Goal: Information Seeking & Learning: Learn about a topic

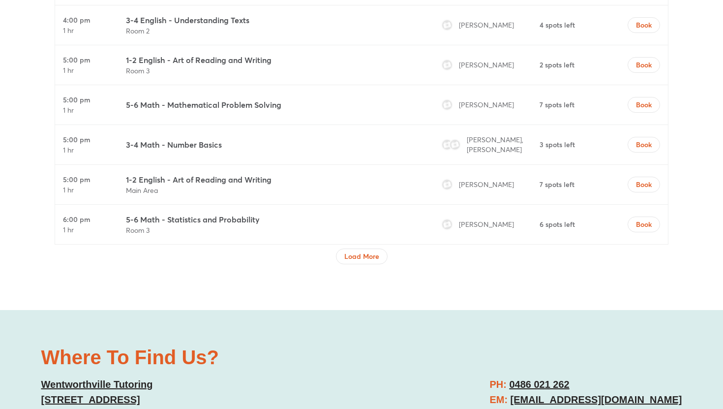
scroll to position [3303, 0]
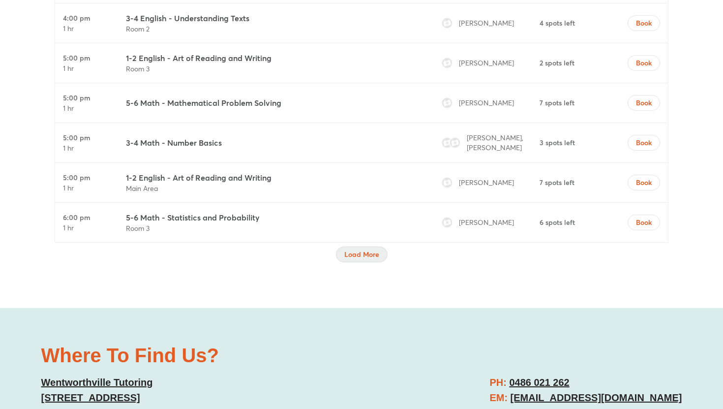
click at [358, 249] on span "Load More" at bounding box center [361, 254] width 35 height 10
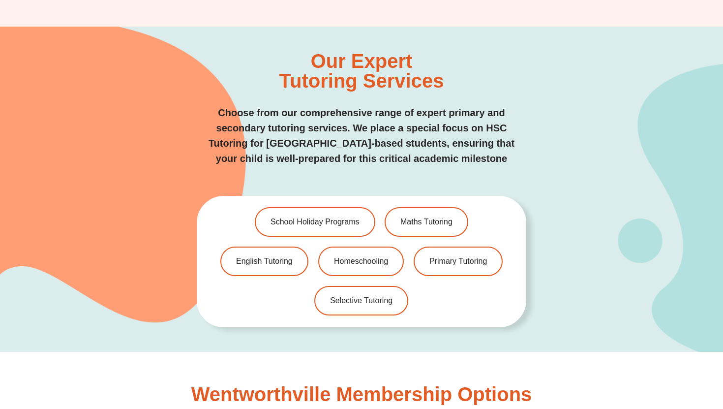
scroll to position [1978, 0]
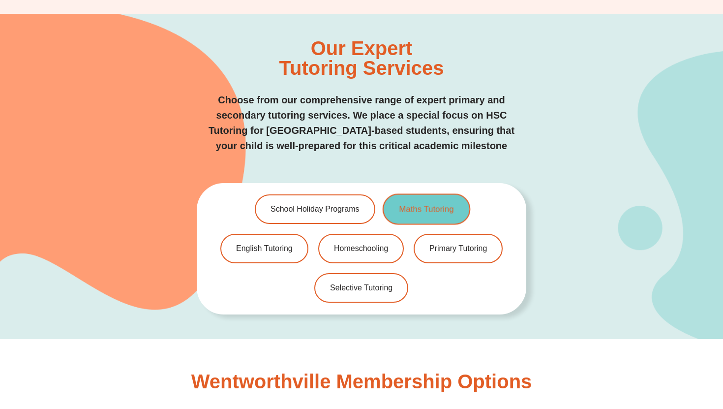
click at [417, 194] on link "Maths Tutoring" at bounding box center [426, 209] width 88 height 31
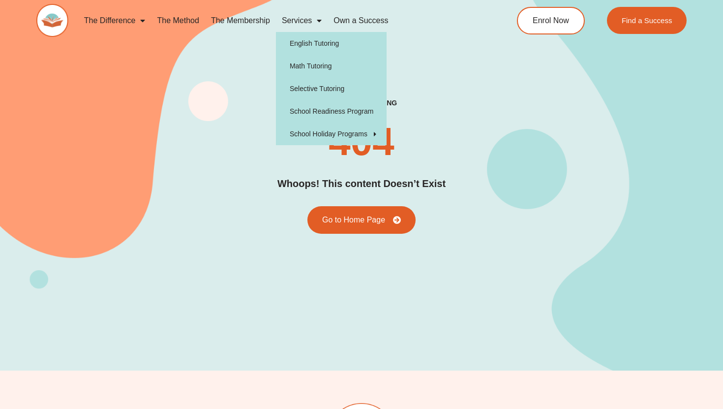
click at [304, 21] on link "Services" at bounding box center [302, 20] width 52 height 23
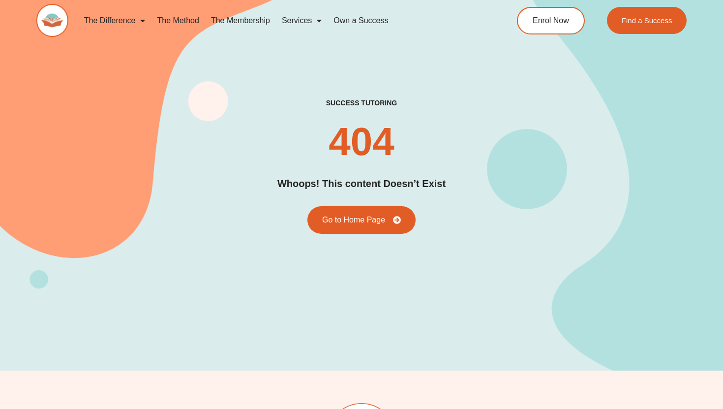
click at [304, 21] on link "Services" at bounding box center [302, 20] width 52 height 23
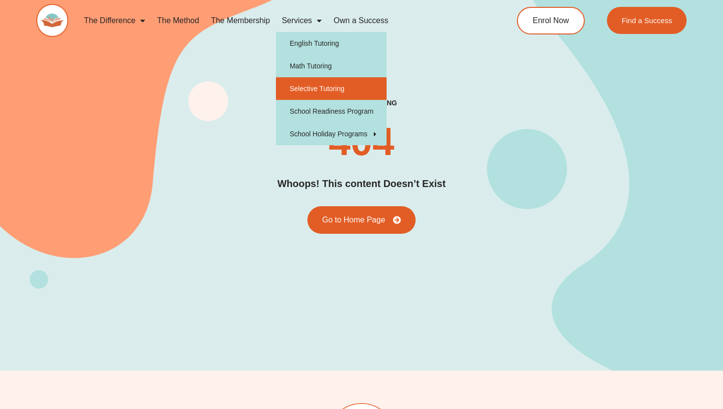
click at [330, 90] on link "Selective Tutoring" at bounding box center [331, 88] width 111 height 23
